Goal: Check status

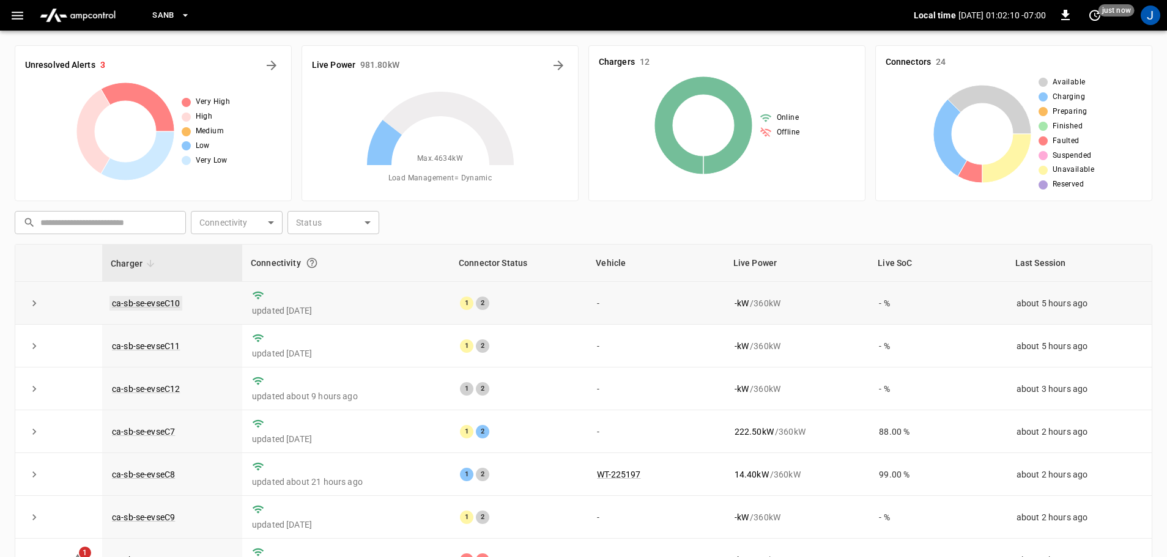
click at [151, 302] on link "ca-sb-se-evseC10" at bounding box center [145, 303] width 73 height 15
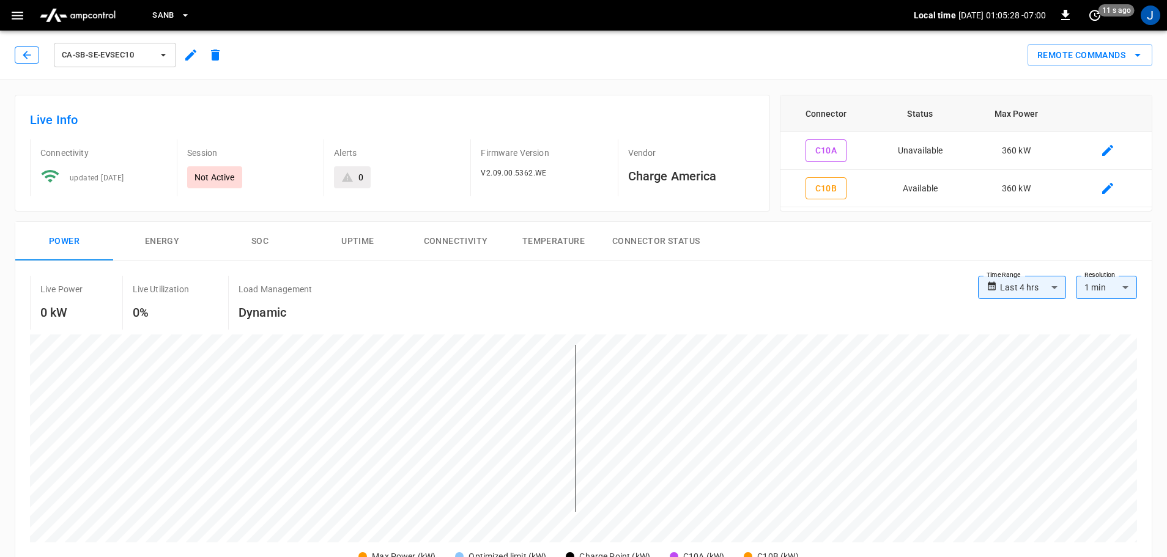
click at [25, 53] on icon "button" at bounding box center [27, 55] width 12 height 12
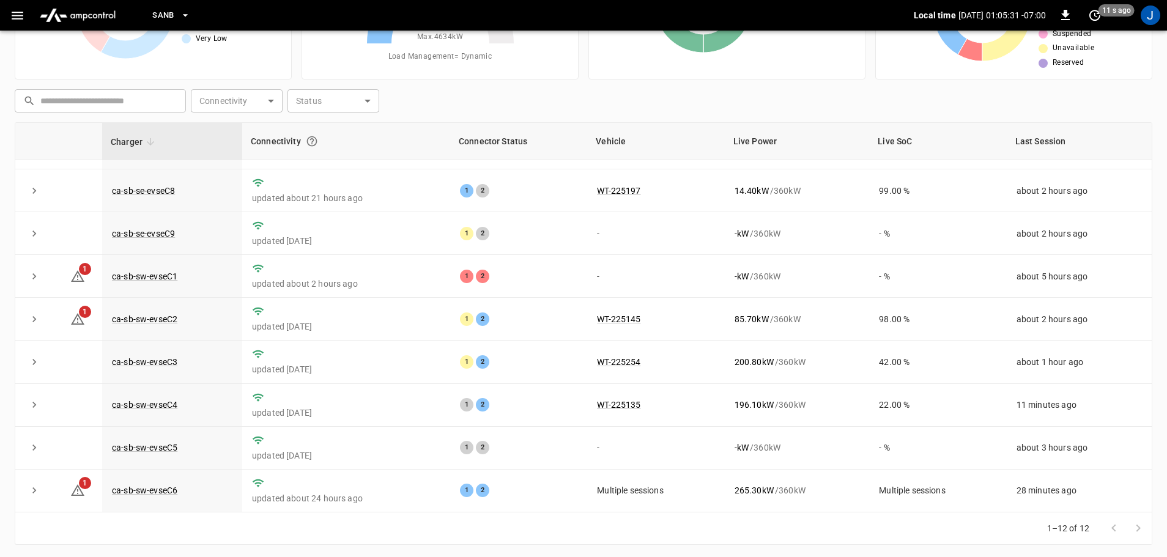
scroll to position [122, 0]
